Goal: Information Seeking & Learning: Learn about a topic

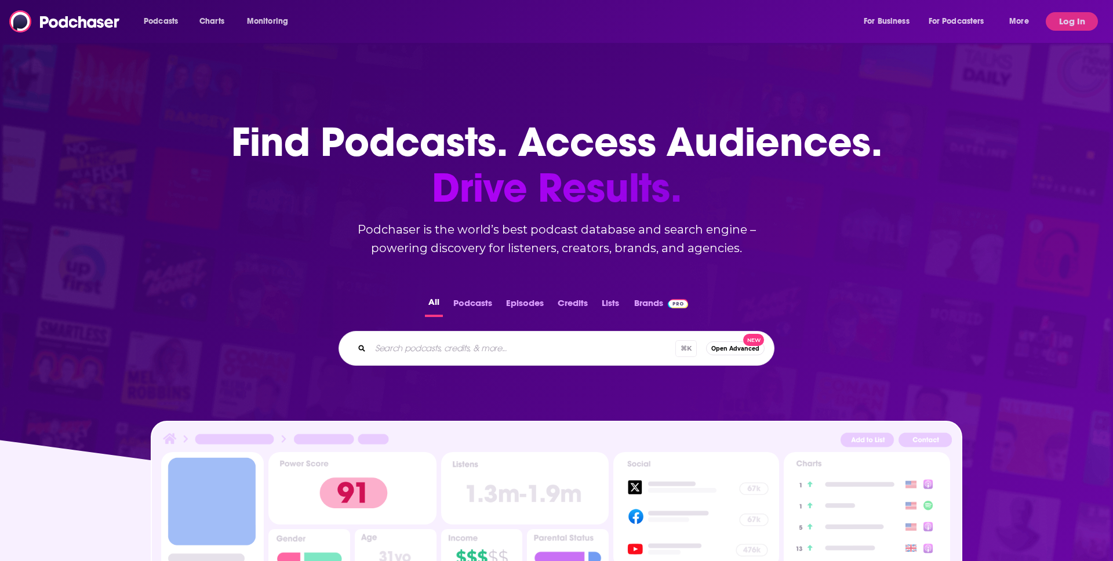
click at [422, 357] on input "Search podcasts, credits, & more..." at bounding box center [523, 348] width 305 height 19
type input "his"
click at [1065, 26] on button "Log In" at bounding box center [1072, 21] width 52 height 19
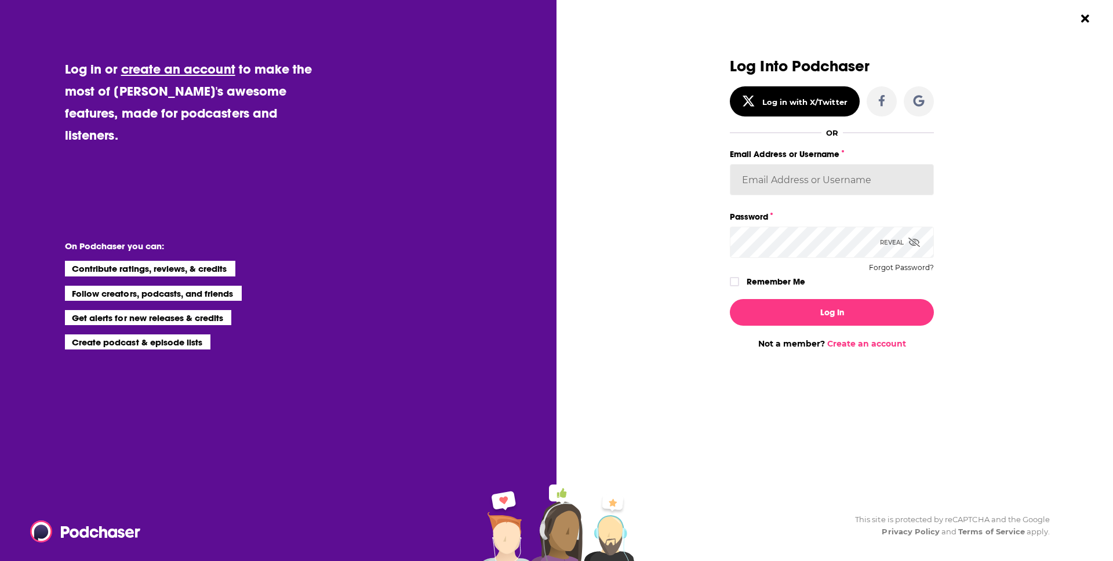
click at [765, 183] on input "Email Address or Username" at bounding box center [832, 179] width 204 height 31
click at [840, 182] on input "Email Address or Username" at bounding box center [832, 179] width 204 height 31
click at [908, 185] on input "Email Address or Username" at bounding box center [832, 179] width 204 height 31
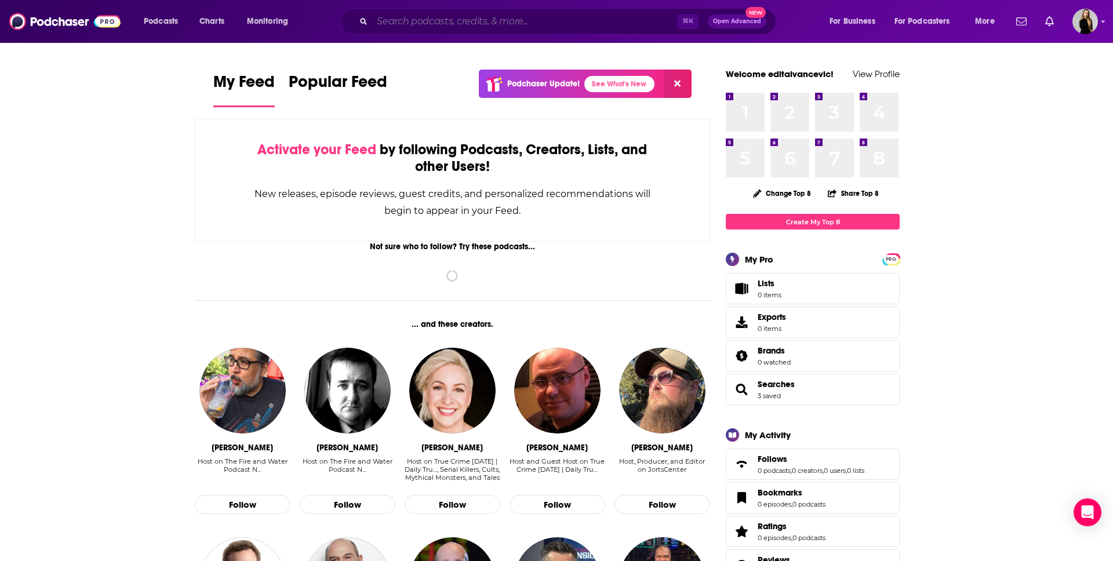
click at [433, 20] on input "Search podcasts, credits, & more..." at bounding box center [524, 21] width 305 height 19
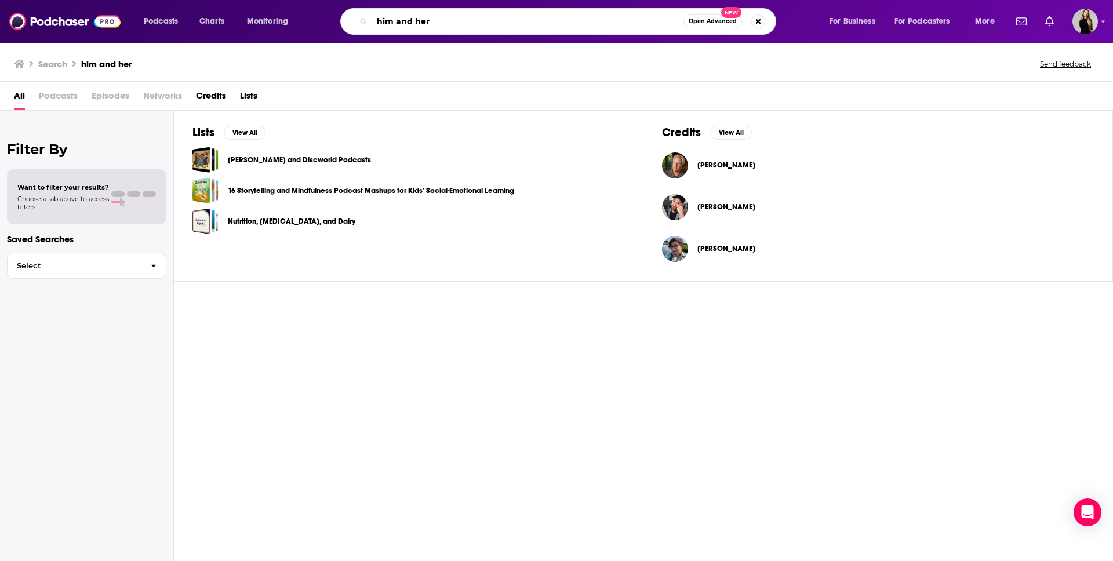
click at [449, 23] on input "him and her" at bounding box center [527, 21] width 311 height 19
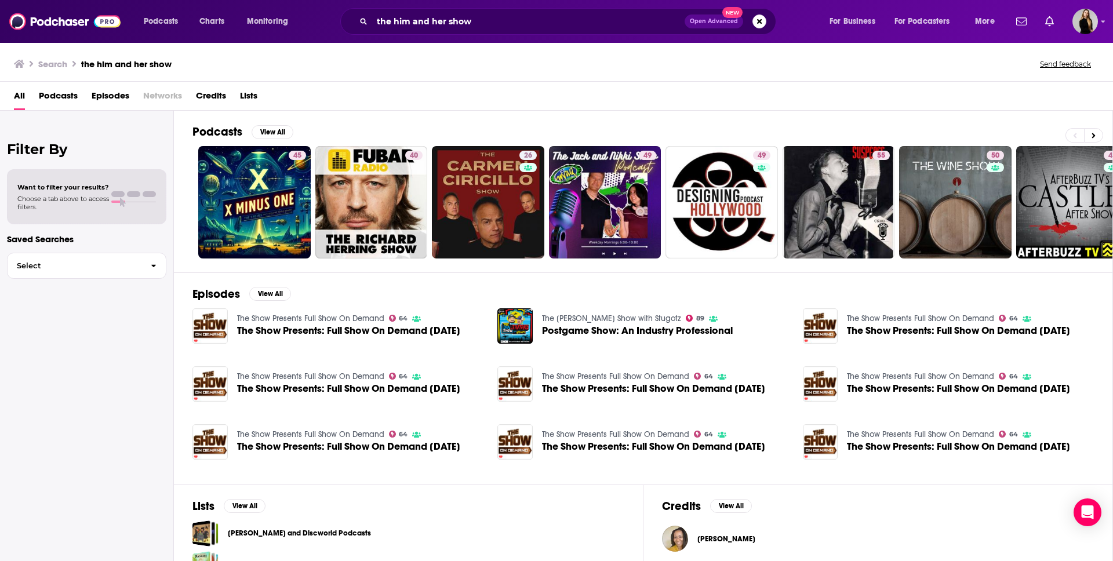
click at [469, 31] on div "the him and her show Open Advanced New" at bounding box center [558, 21] width 436 height 27
click at [412, 27] on input "the him and her show" at bounding box center [528, 21] width 313 height 19
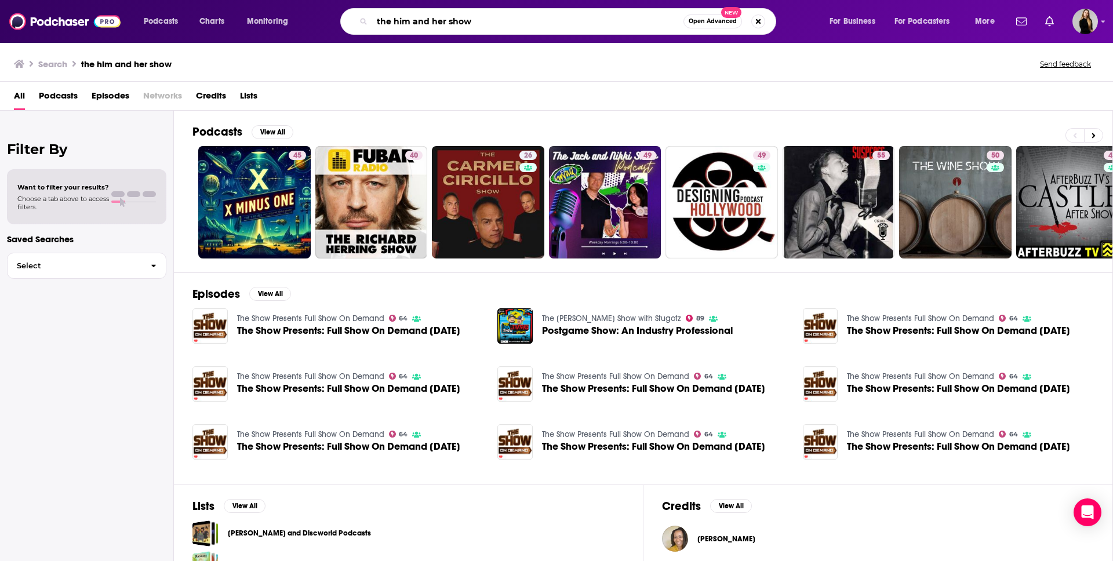
click at [375, 22] on input "the him and her show" at bounding box center [527, 21] width 311 height 19
type input "skinny confidential the him and her show"
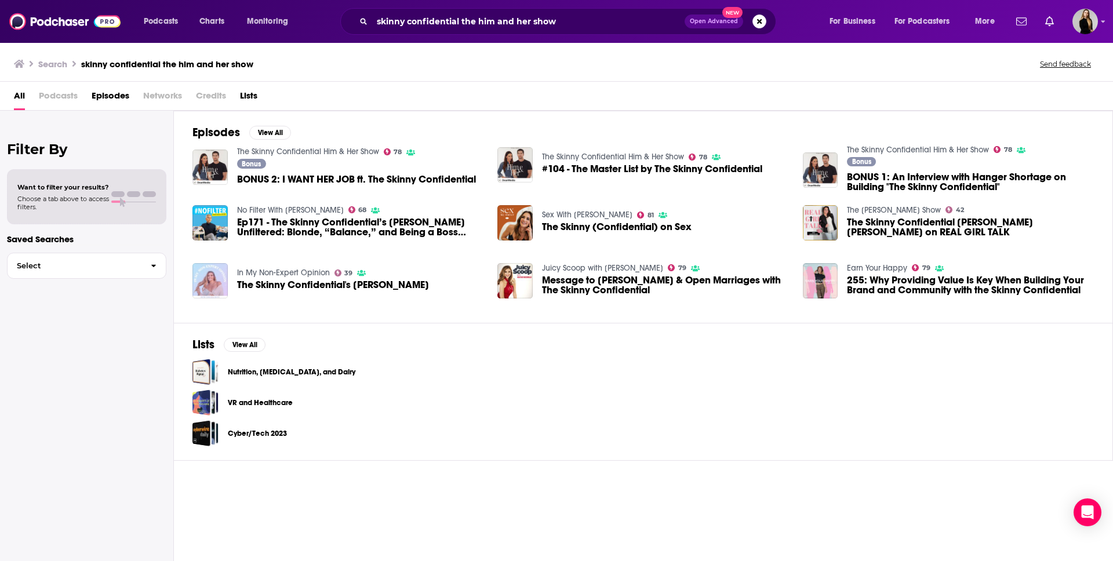
click at [292, 150] on link "The Skinny Confidential Him & Her Show" at bounding box center [308, 152] width 142 height 10
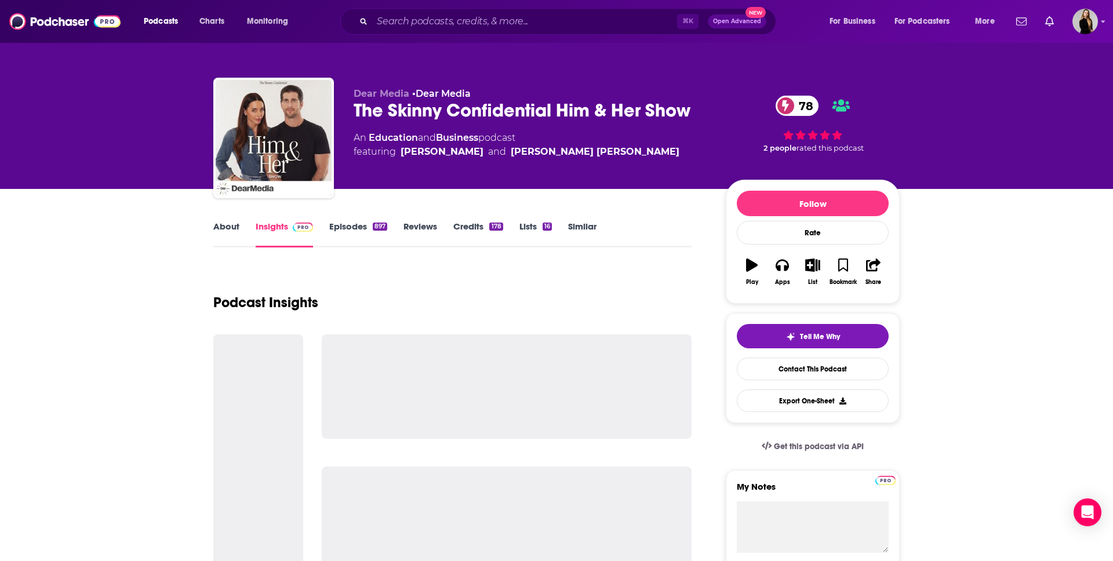
click at [402, 114] on div "The Skinny Confidential Him & Her Show 78" at bounding box center [531, 110] width 354 height 23
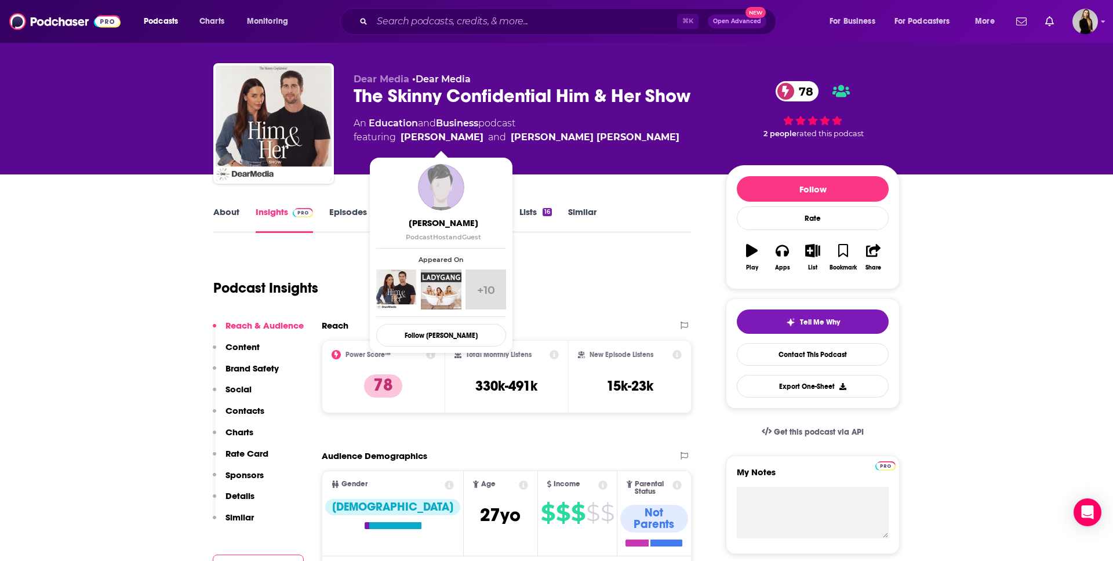
scroll to position [16, 0]
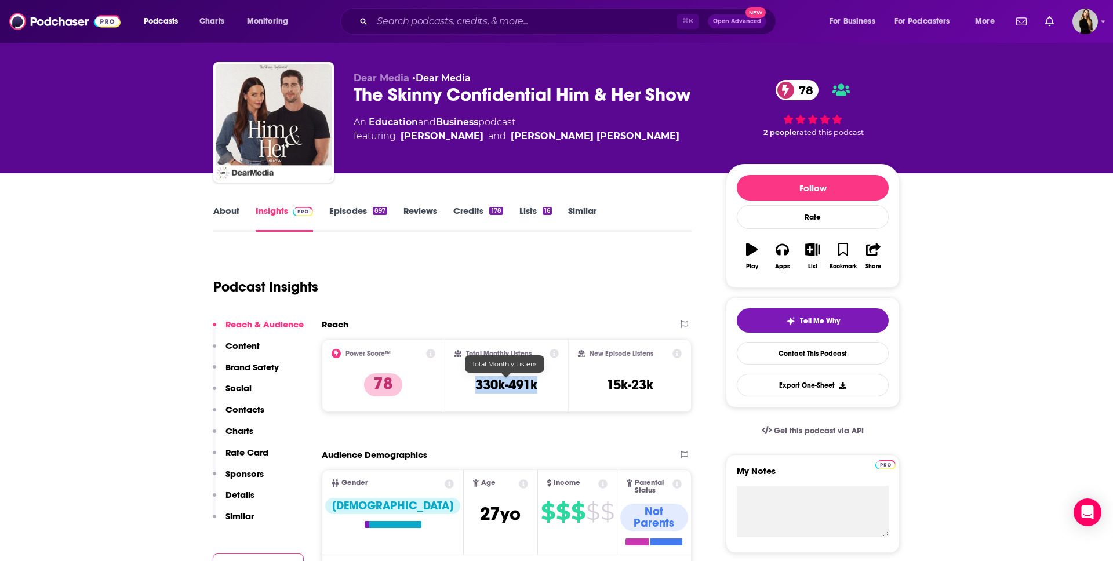
drag, startPoint x: 477, startPoint y: 381, endPoint x: 548, endPoint y: 385, distance: 71.4
click at [548, 385] on div "Total Monthly Listens 330k-491k" at bounding box center [507, 375] width 105 height 53
copy h3 "330k-491k"
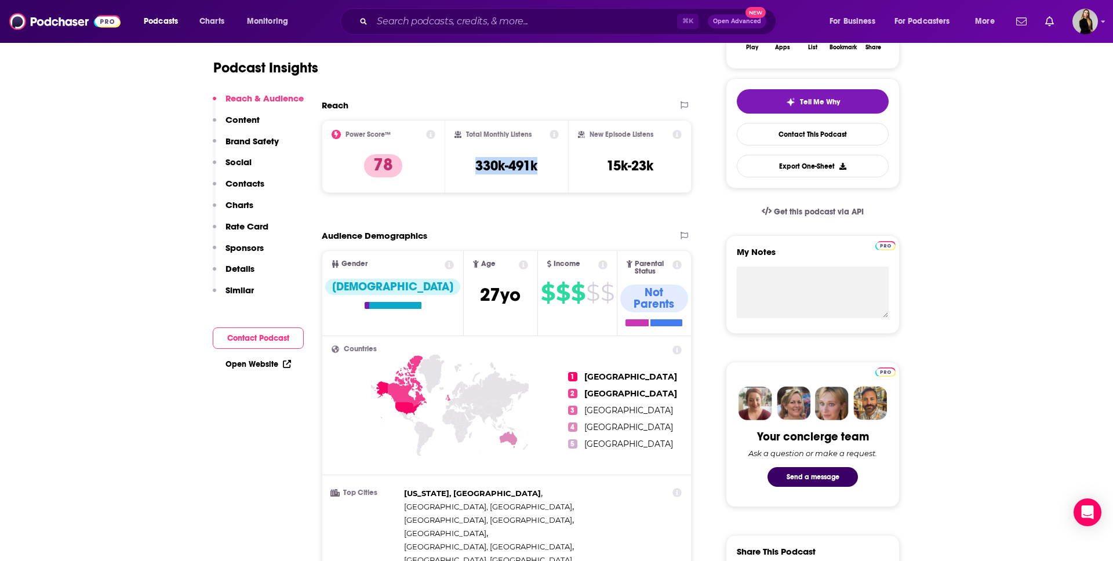
scroll to position [237, 0]
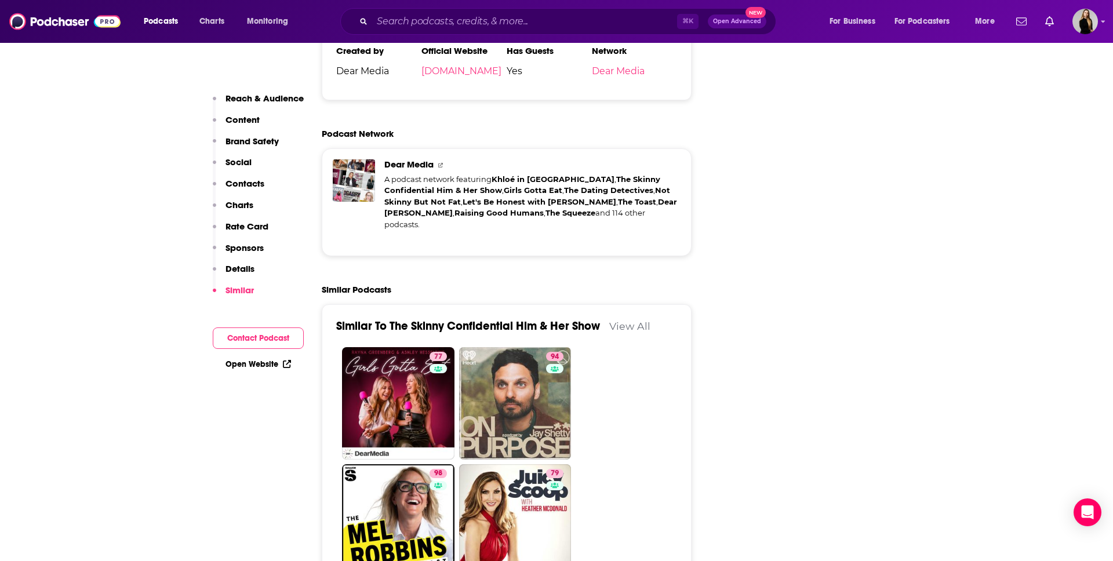
scroll to position [2781, 0]
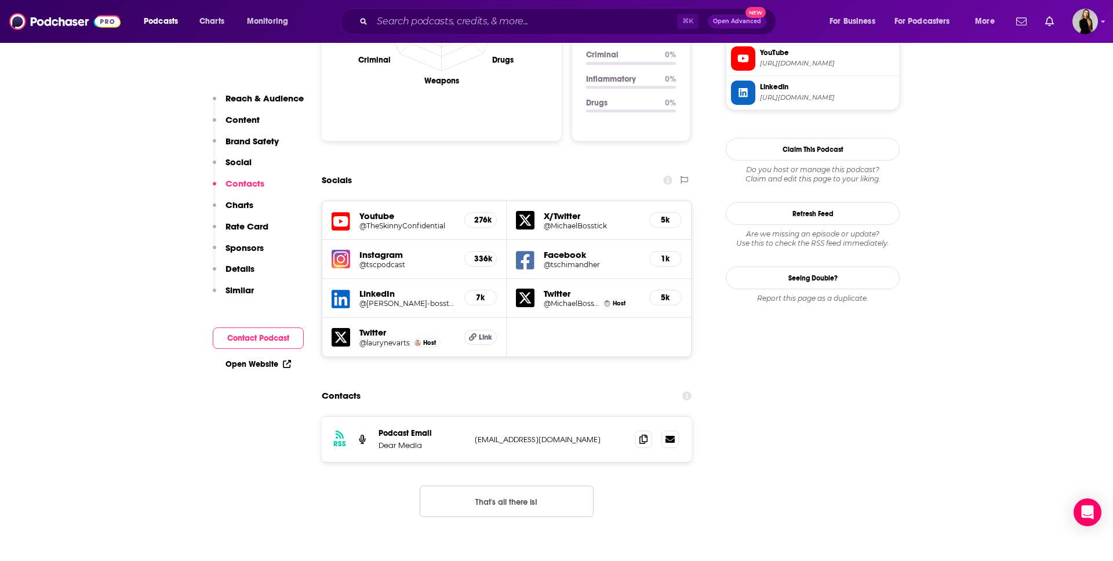
click at [249, 122] on p "Content" at bounding box center [243, 119] width 34 height 11
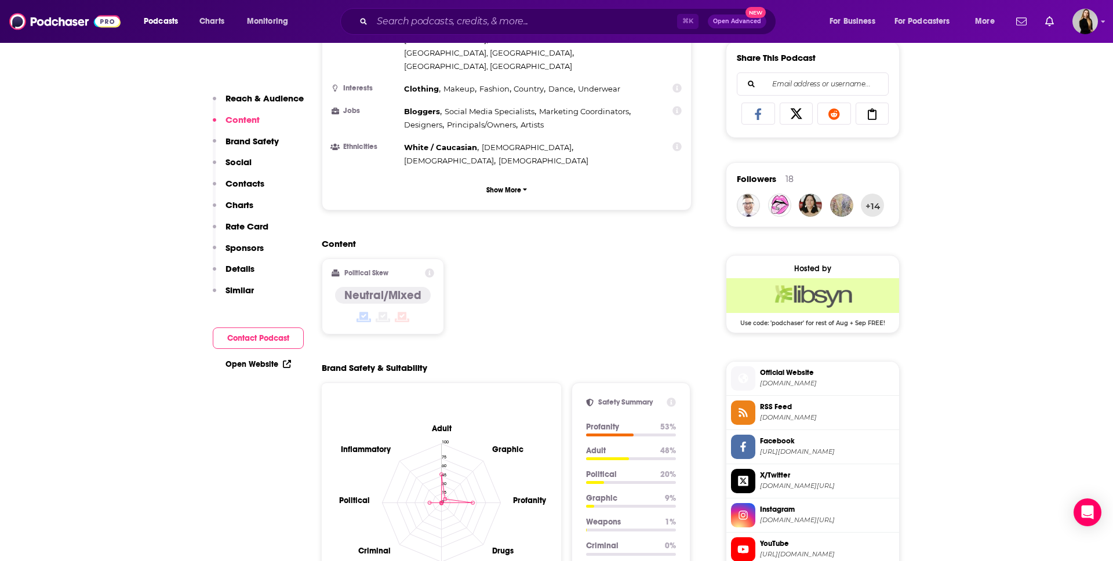
scroll to position [725, 0]
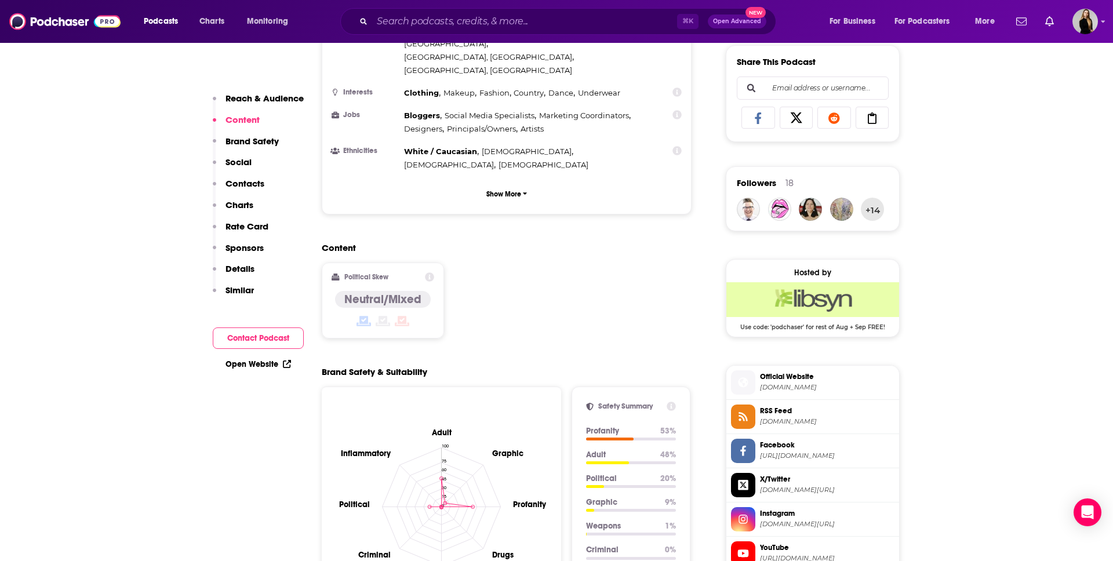
click at [780, 97] on input "Email address or username..." at bounding box center [813, 88] width 132 height 22
click at [650, 256] on div "Content Political Skew Neutral/Mixed" at bounding box center [507, 295] width 370 height 106
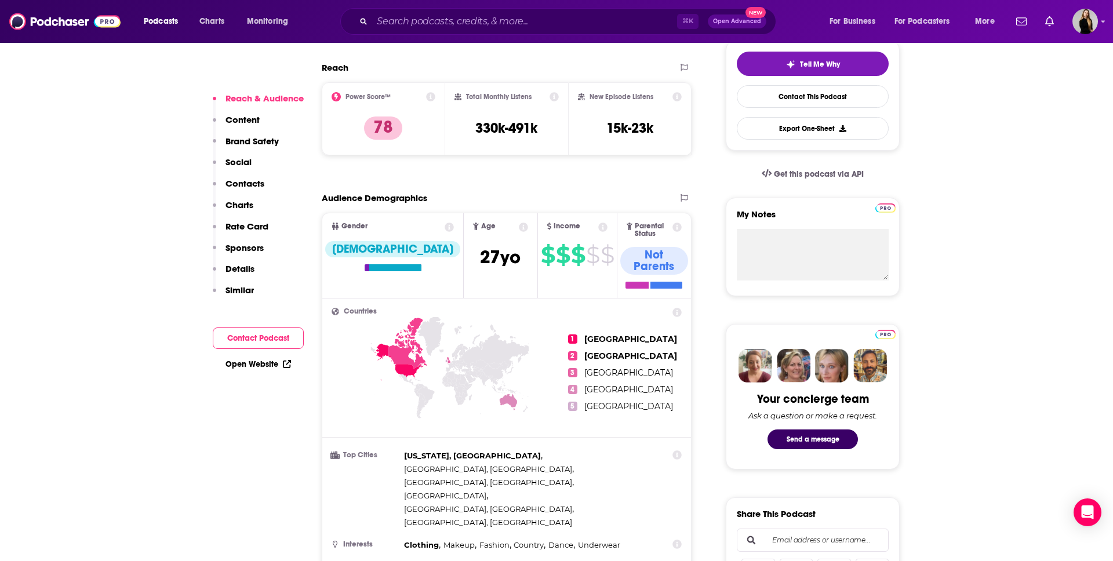
scroll to position [273, 0]
